Goal: Navigation & Orientation: Find specific page/section

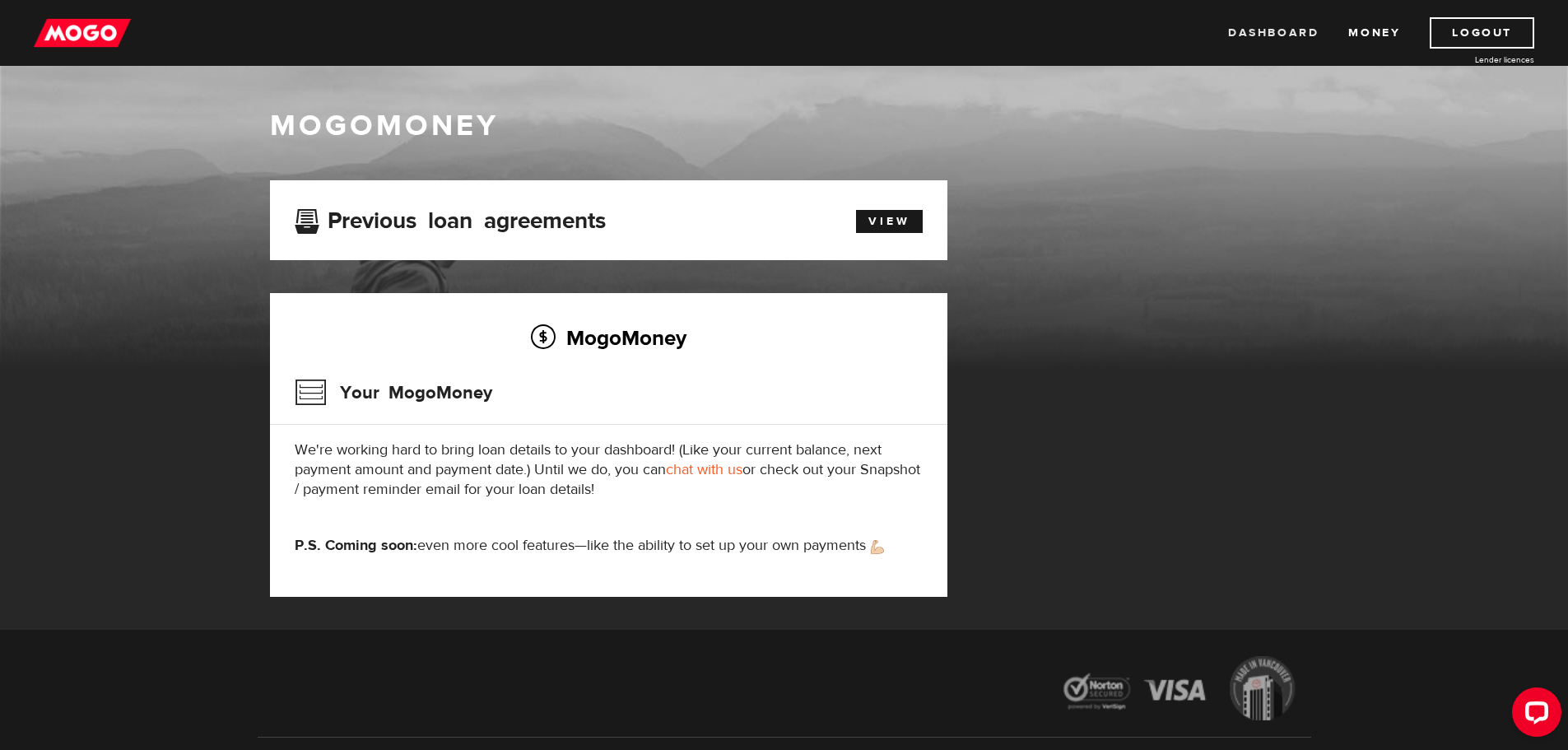
click at [1274, 36] on link "Dashboard" at bounding box center [1274, 33] width 90 height 31
click at [1388, 27] on link "Money" at bounding box center [1374, 33] width 52 height 31
